Goal: Information Seeking & Learning: Learn about a topic

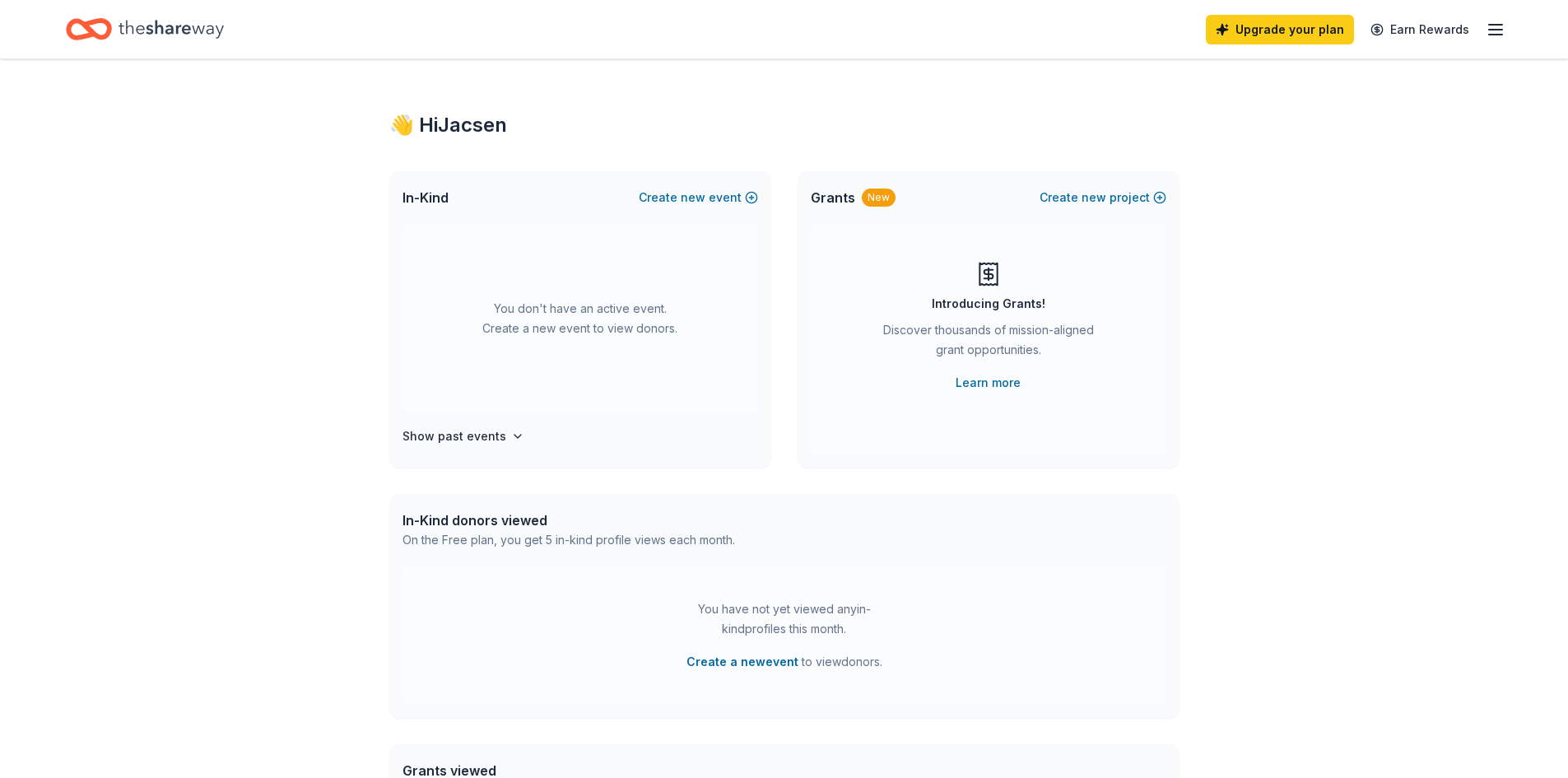
click at [156, 24] on icon "Home" at bounding box center [171, 29] width 106 height 18
click at [90, 26] on icon "Home" at bounding box center [81, 29] width 26 height 16
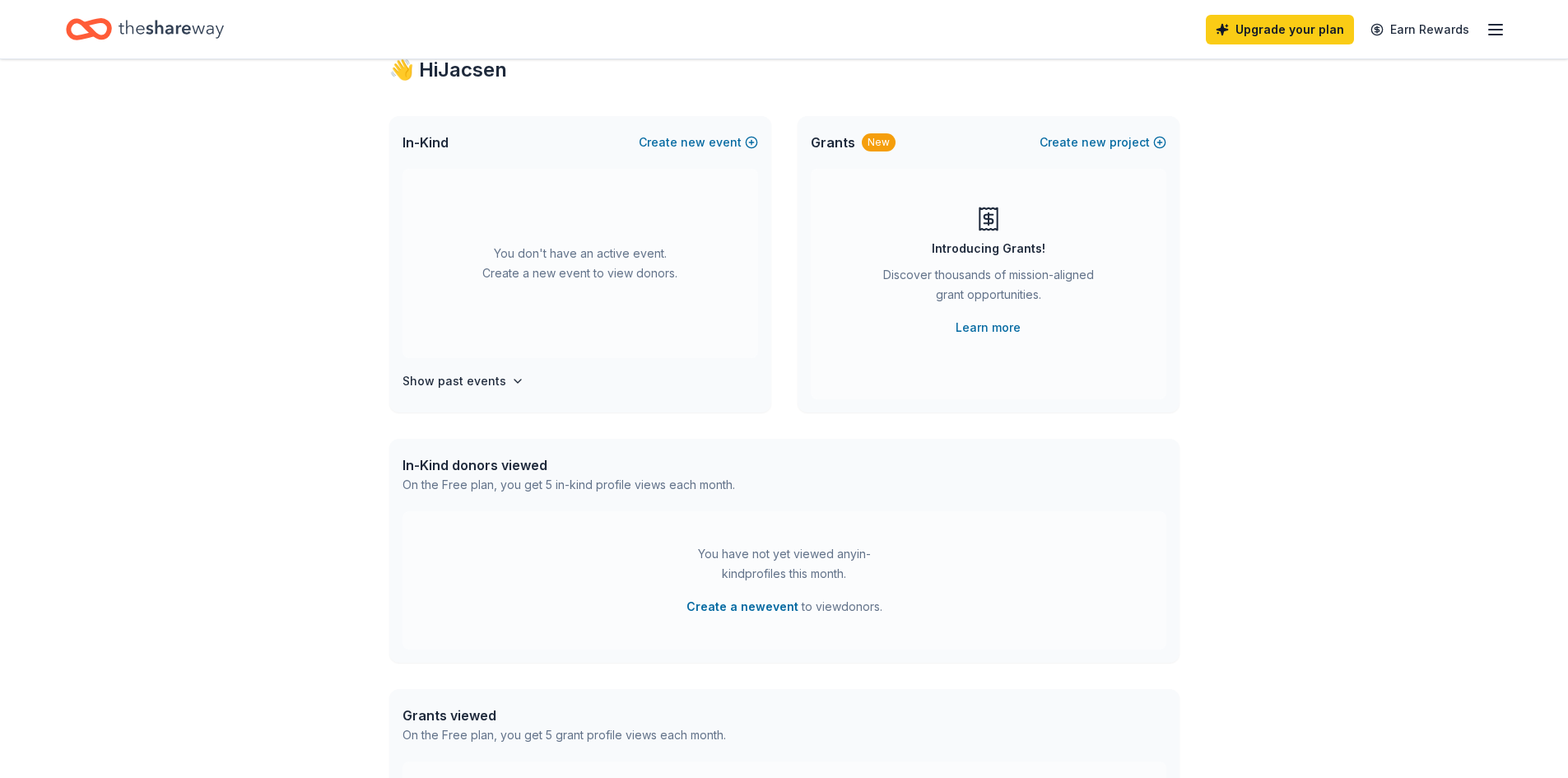
scroll to position [82, 0]
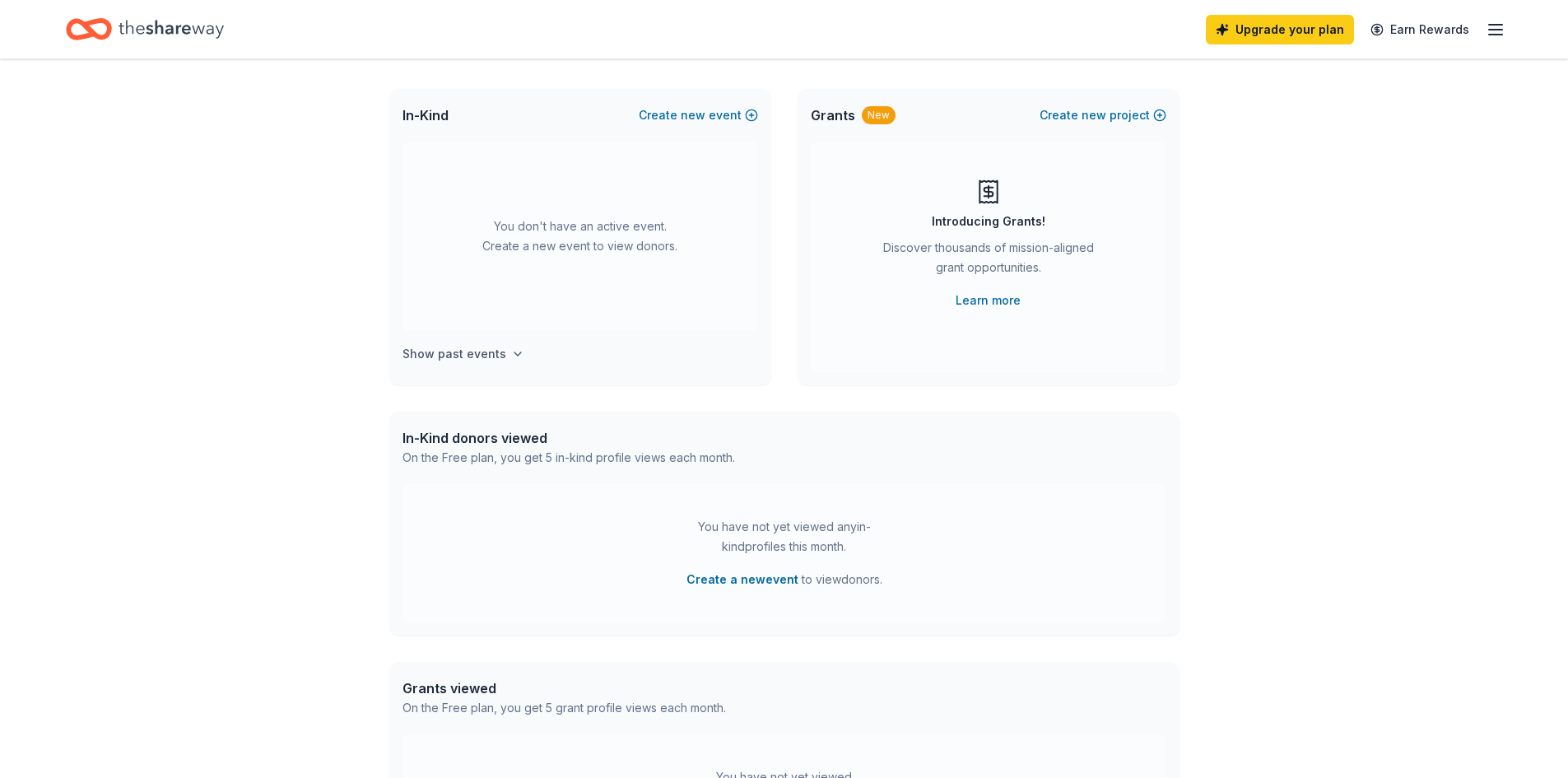
click at [498, 352] on h4 "Show past events" at bounding box center [454, 354] width 104 height 20
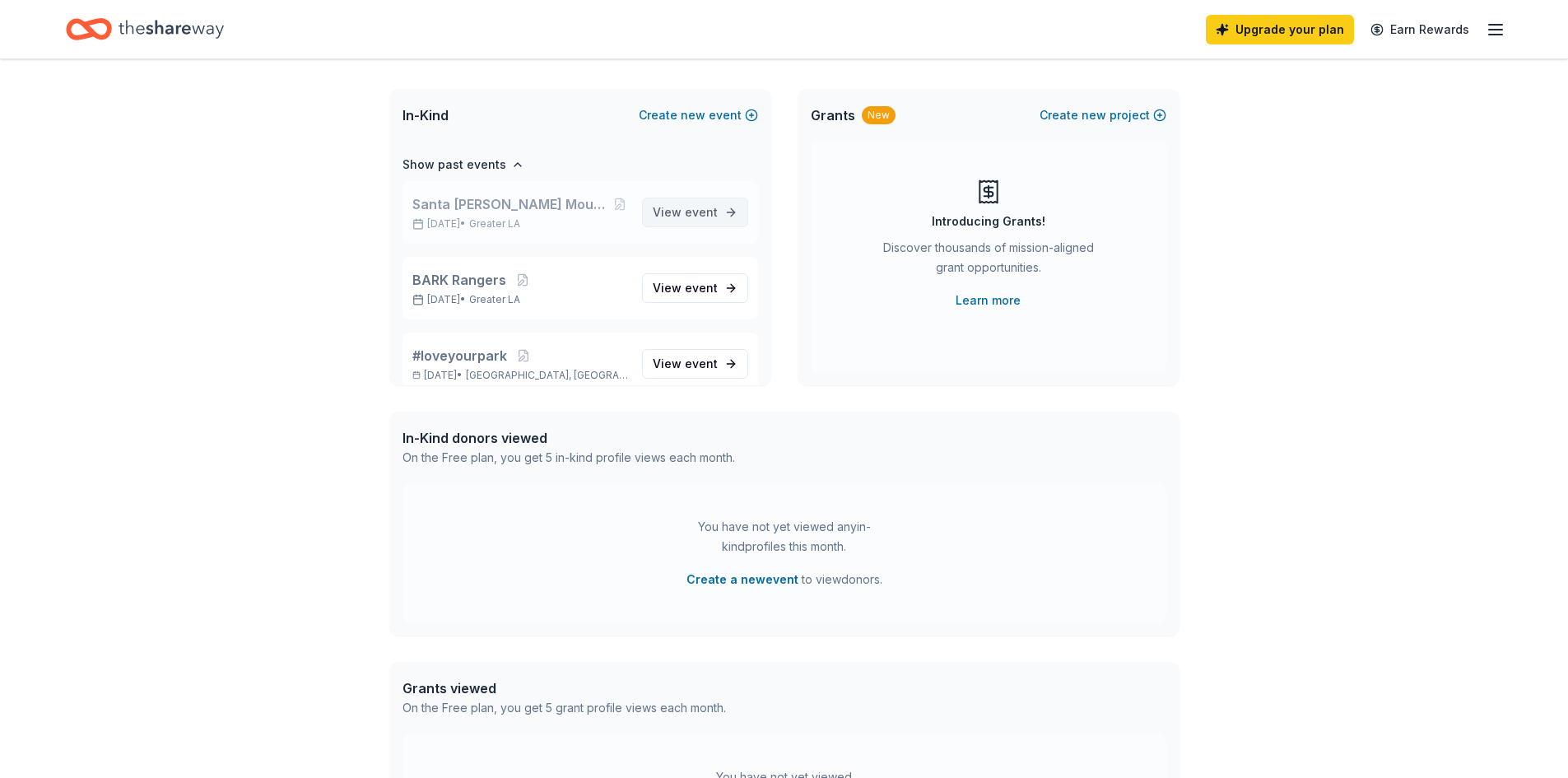
click at [669, 208] on span "View event" at bounding box center [685, 213] width 65 height 20
click at [576, 208] on span "Santa [PERSON_NAME] Mountains Fund Concert Auction" at bounding box center [511, 204] width 199 height 20
click at [692, 209] on span "event" at bounding box center [702, 212] width 33 height 14
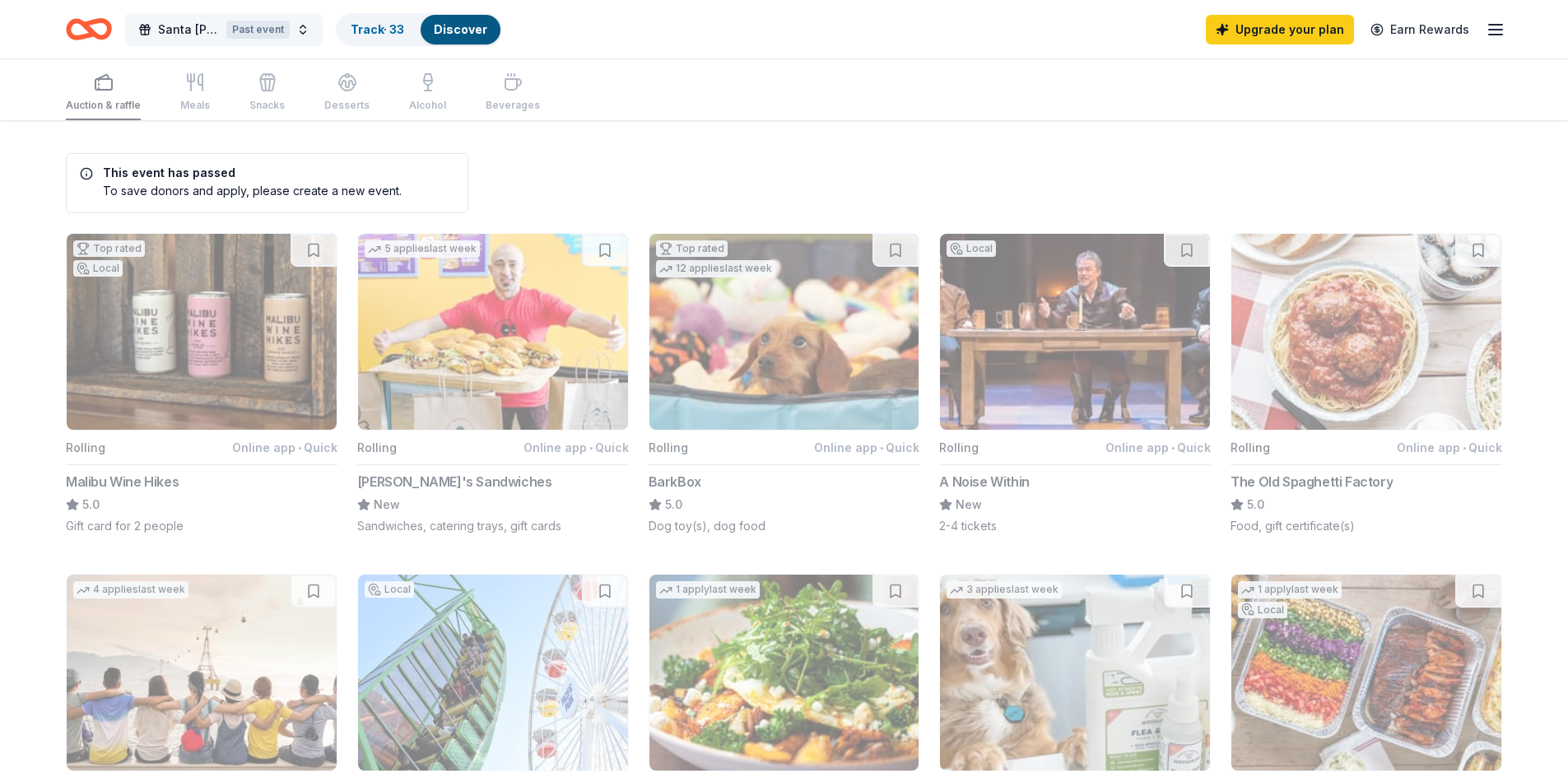
click at [262, 22] on div "Past event" at bounding box center [258, 30] width 63 height 18
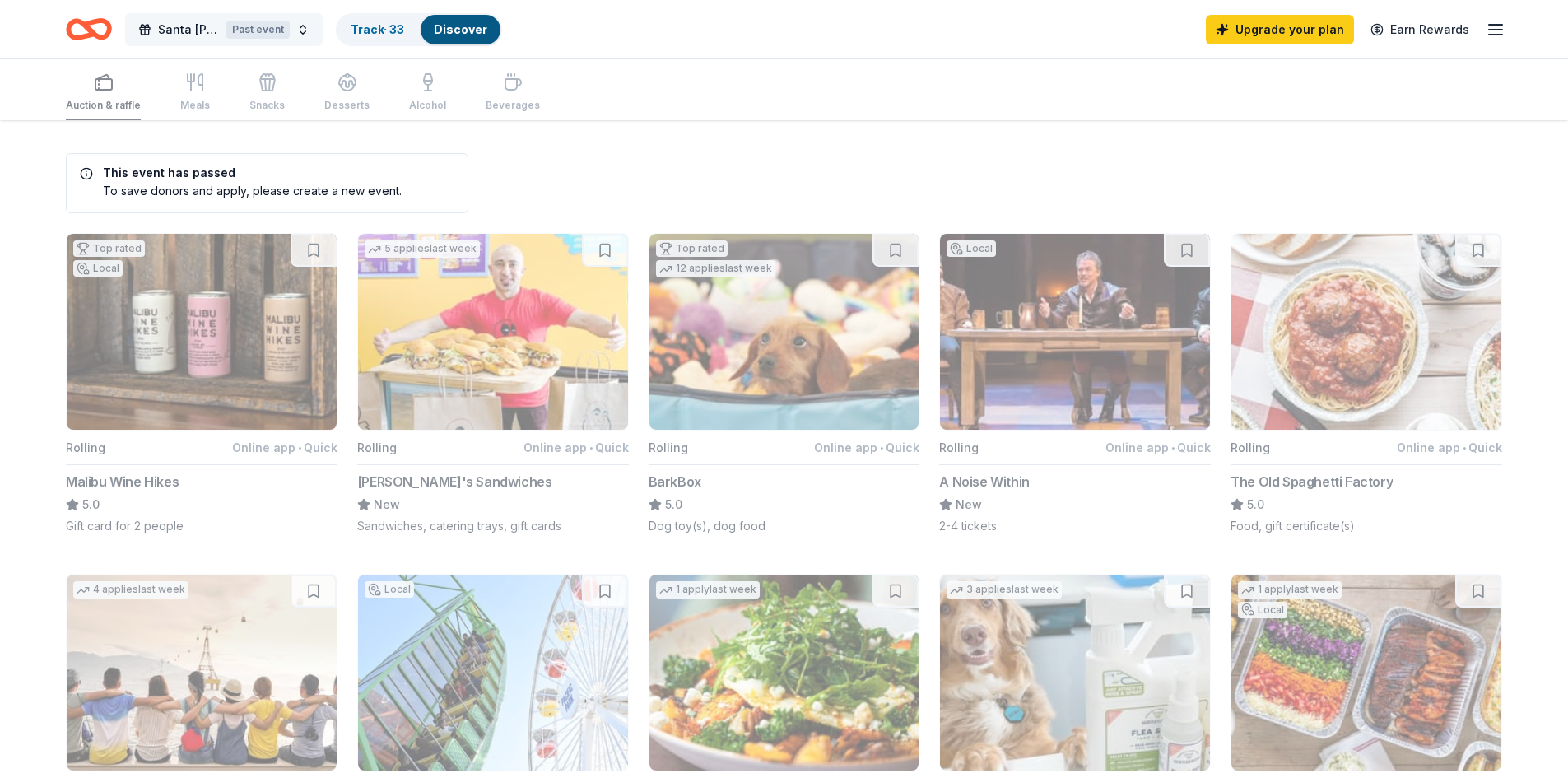
click at [161, 26] on span "Santa [PERSON_NAME] Mountains Fund Concert Auction" at bounding box center [189, 30] width 62 height 20
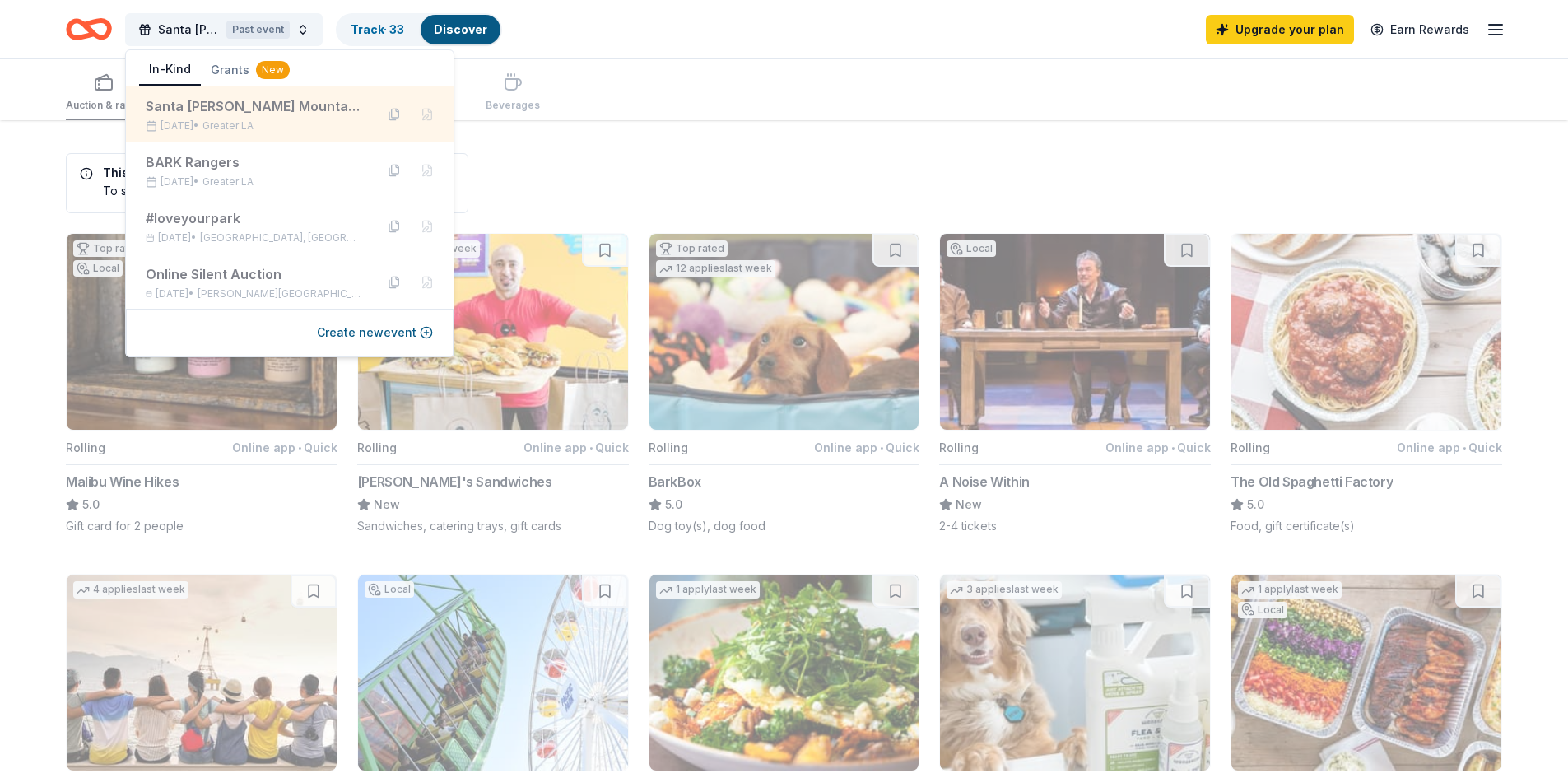
click at [176, 110] on div "Santa [PERSON_NAME] Mountains Fund Concert Auction" at bounding box center [254, 106] width 216 height 20
click at [208, 106] on div "Santa [PERSON_NAME] Mountains Fund Concert Auction" at bounding box center [254, 106] width 216 height 20
click at [274, 119] on div "Santa [PERSON_NAME] Mountains Fund Concert Auction [DATE] • Greater LA" at bounding box center [254, 115] width 216 height 36
click at [303, 102] on div "Santa [PERSON_NAME] Mountains Fund Concert Auction" at bounding box center [254, 106] width 216 height 20
